Goal: Information Seeking & Learning: Compare options

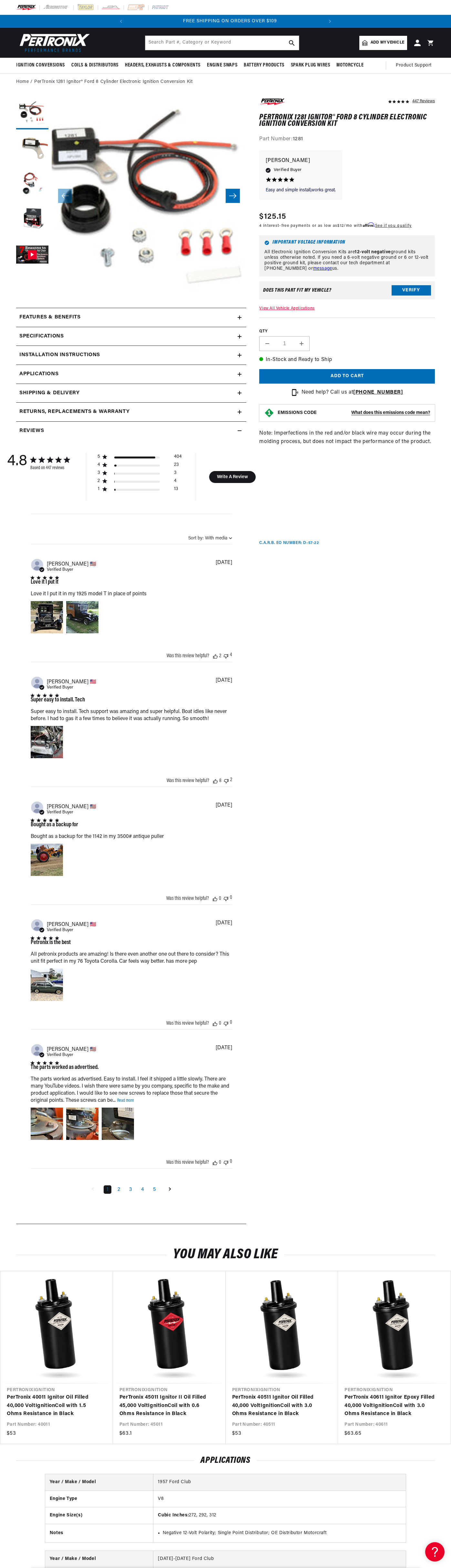
scroll to position [0, 196]
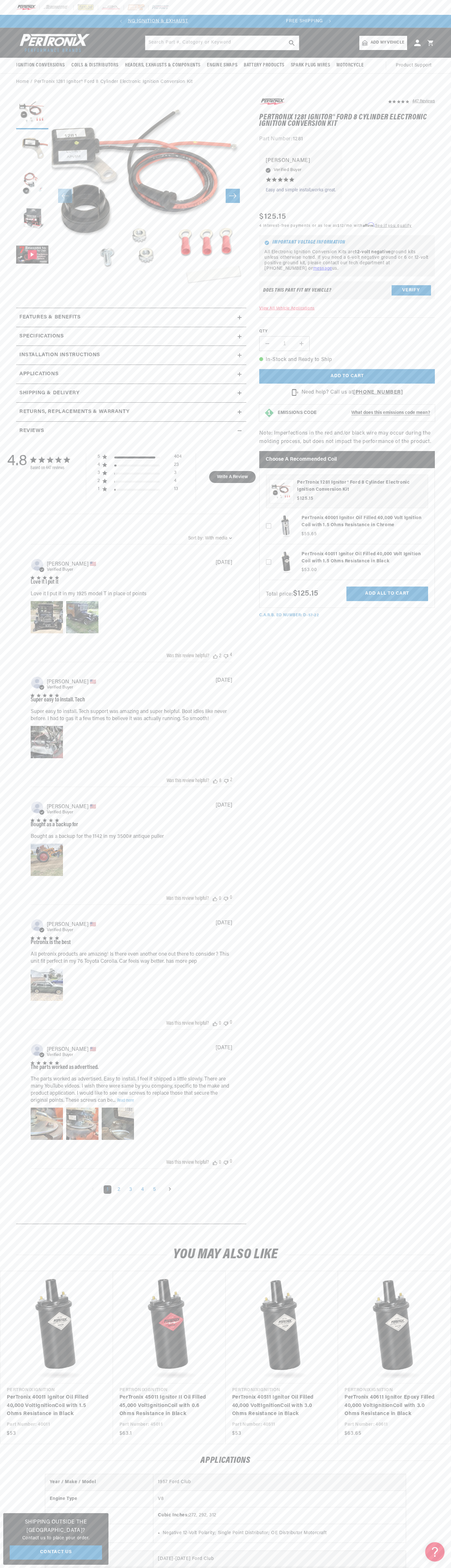
scroll to position [0, 14]
click at [96, 26] on slideshow-component "SHOP BEST SELLING IGNITION & EXHAUST FREE SHIPPING ON ORDERS OVER $109" at bounding box center [225, 21] width 451 height 13
click at [441, 704] on section "447 Reviews" at bounding box center [225, 662] width 451 height 1144
click at [375, 1567] on html "Skip to content Your cart Your cart is empty Get the right parts the first time…" at bounding box center [225, 784] width 451 height 1568
click at [18, 1393] on link "PerTronix 40011 Ignitor Oil Filled 40,000 Volt Ignition Coil with 1.5 Ohms Resi…" at bounding box center [53, 1406] width 93 height 25
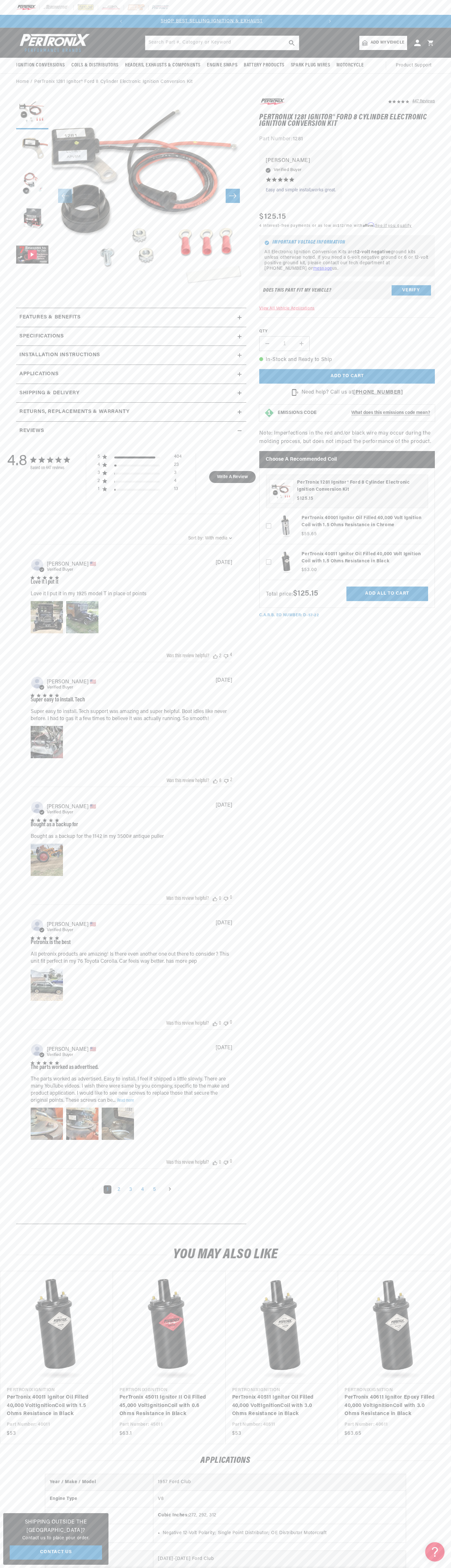
scroll to position [0, 0]
